Goal: Find specific page/section: Find specific page/section

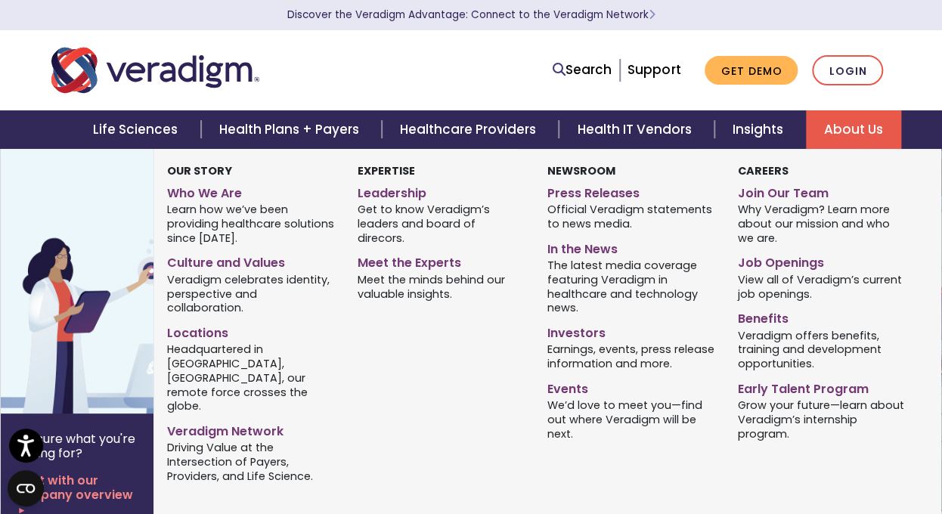
click at [827, 125] on link "About Us" at bounding box center [853, 129] width 95 height 39
click at [213, 320] on link "Locations" at bounding box center [251, 331] width 168 height 22
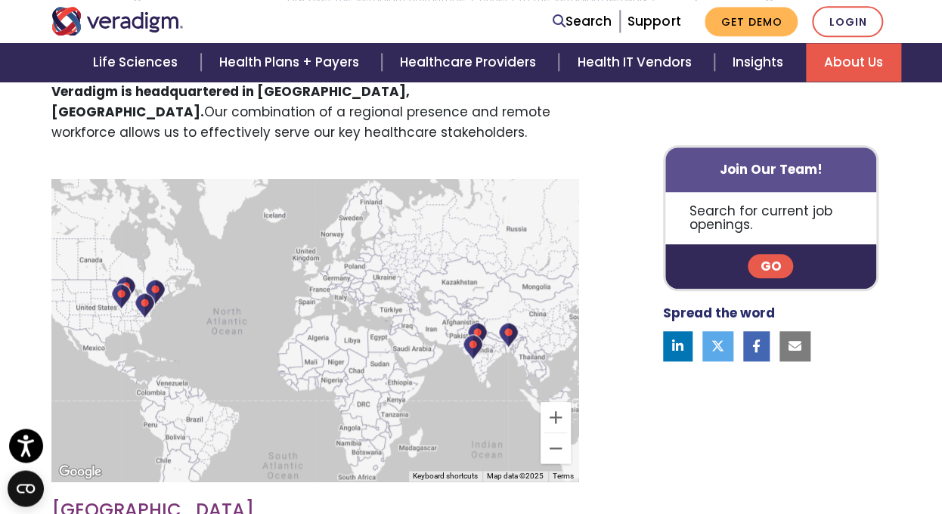
scroll to position [466, 0]
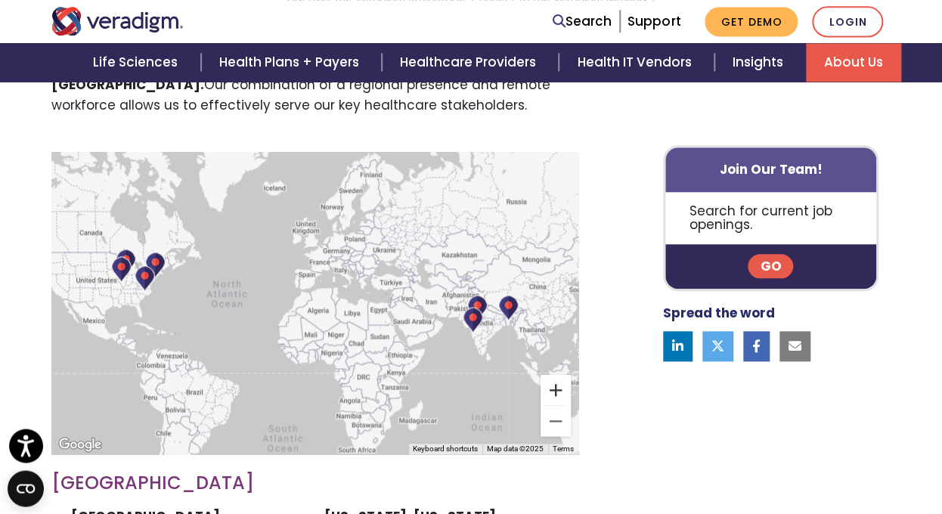
click at [554, 383] on button "Zoom in" at bounding box center [556, 390] width 30 height 30
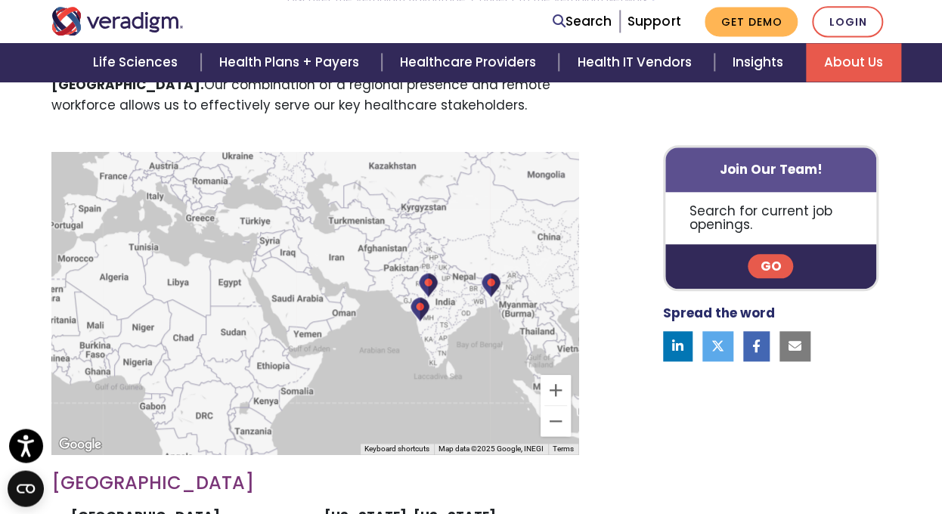
drag, startPoint x: 490, startPoint y: 351, endPoint x: 278, endPoint y: 311, distance: 216.2
click at [278, 311] on div at bounding box center [314, 303] width 527 height 302
click at [552, 384] on button "Zoom in" at bounding box center [556, 390] width 30 height 30
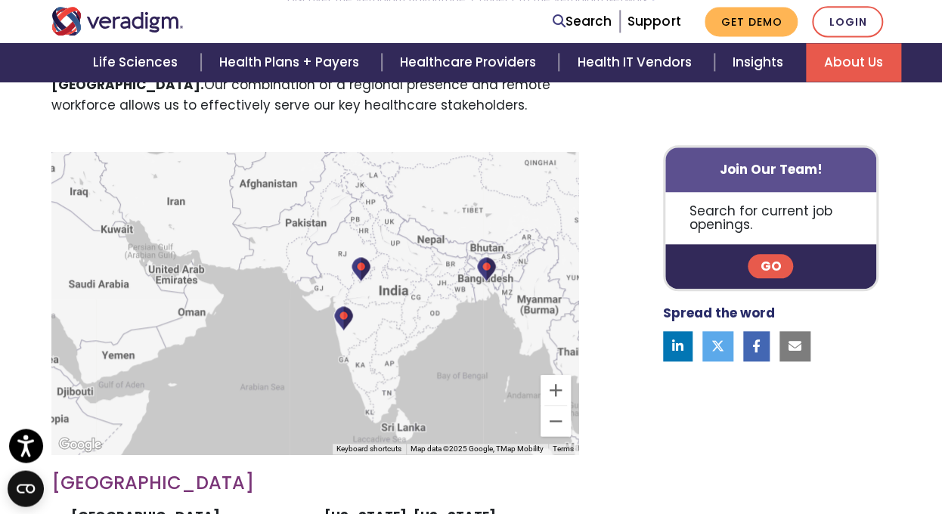
drag, startPoint x: 485, startPoint y: 358, endPoint x: 304, endPoint y: 351, distance: 181.6
click at [304, 351] on div at bounding box center [314, 303] width 527 height 302
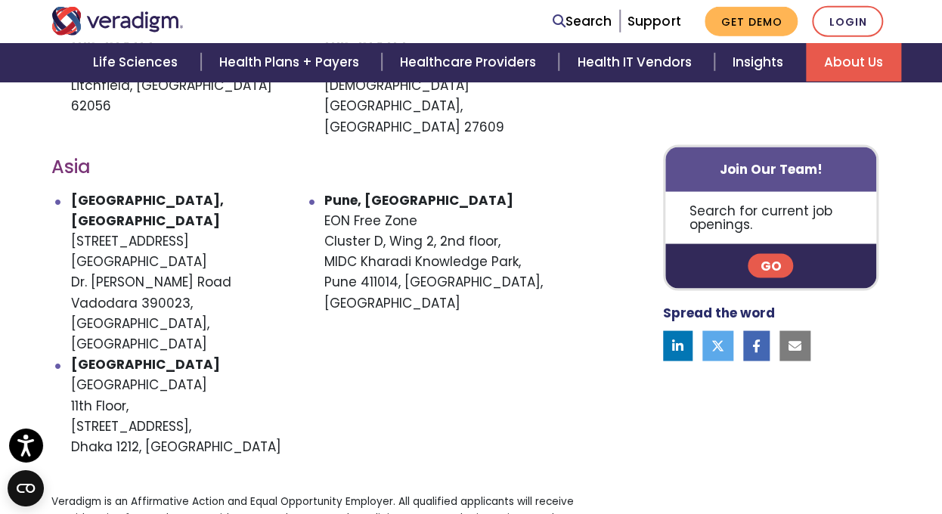
scroll to position [1040, 0]
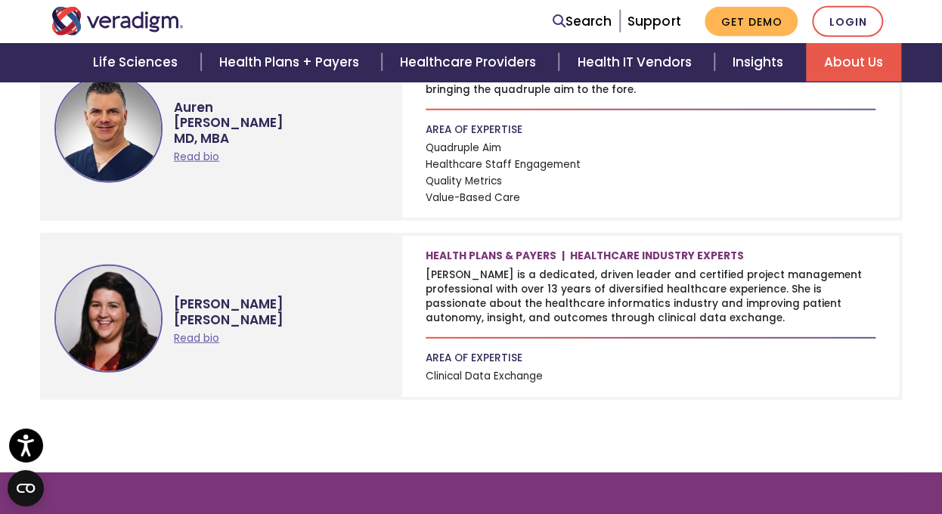
scroll to position [1667, 0]
